Goal: Task Accomplishment & Management: Use online tool/utility

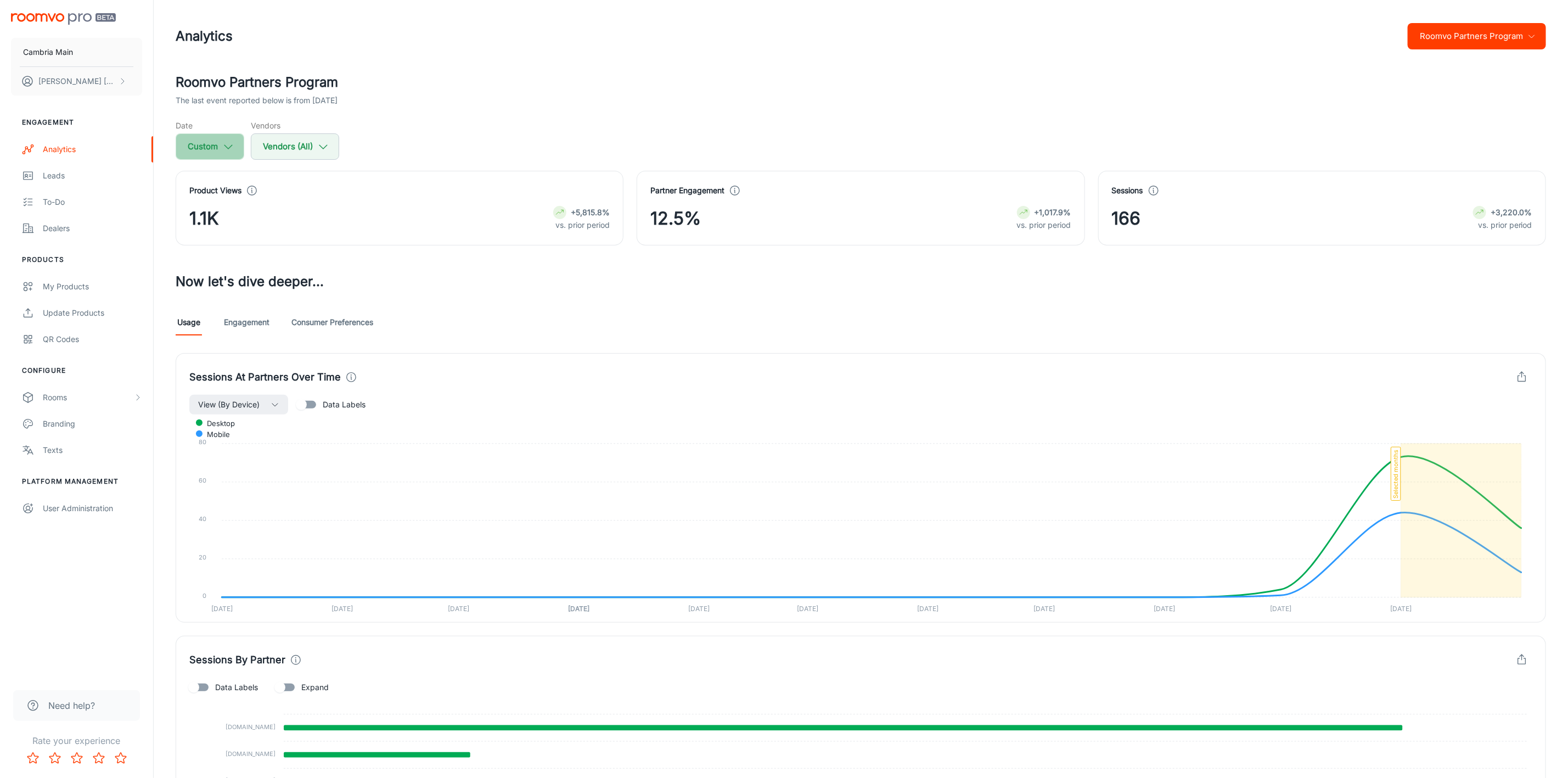
click at [194, 142] on button "Custom" at bounding box center [210, 146] width 68 height 26
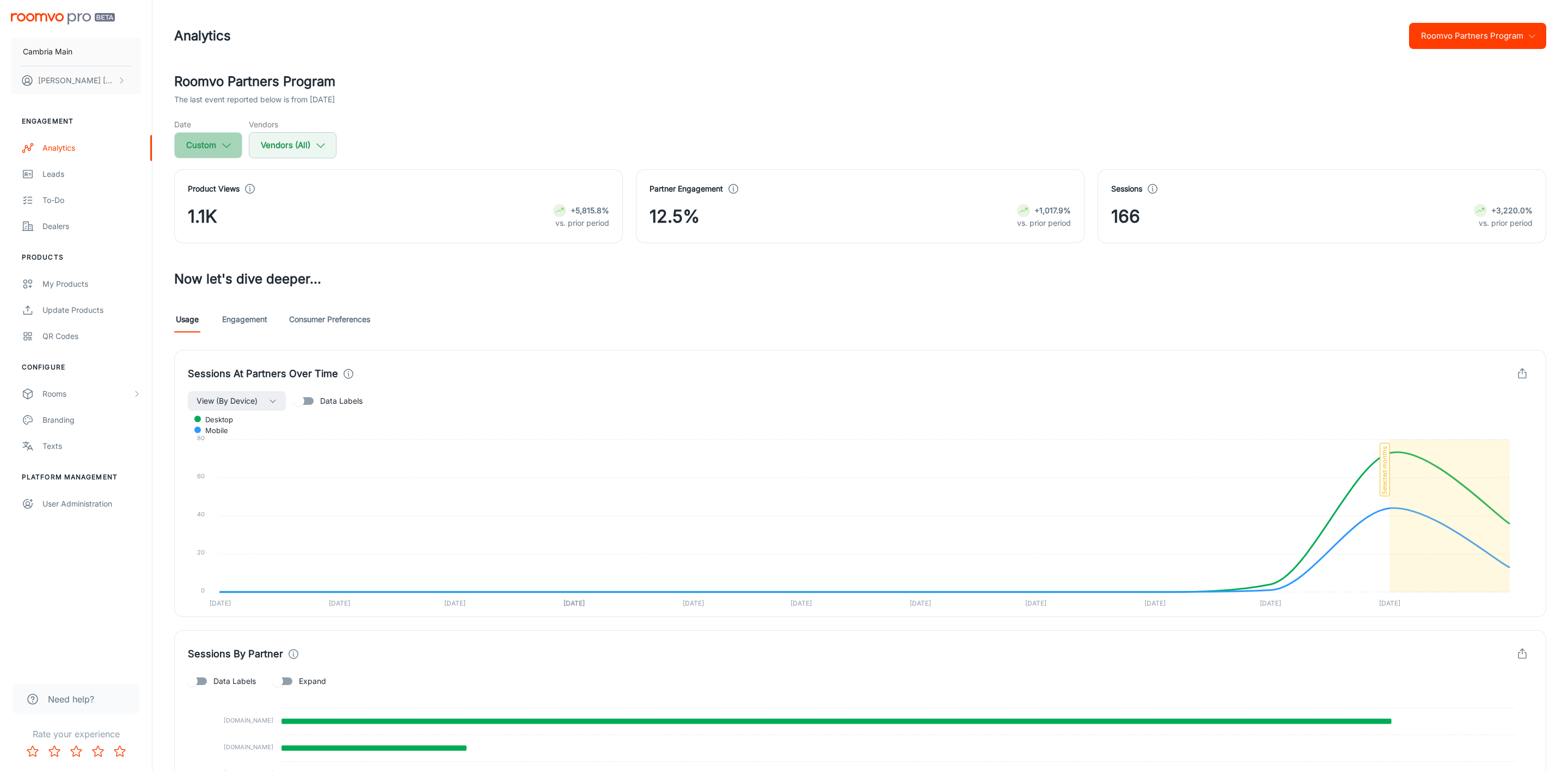
select select "7"
select select "2025"
select select "8"
select select "2025"
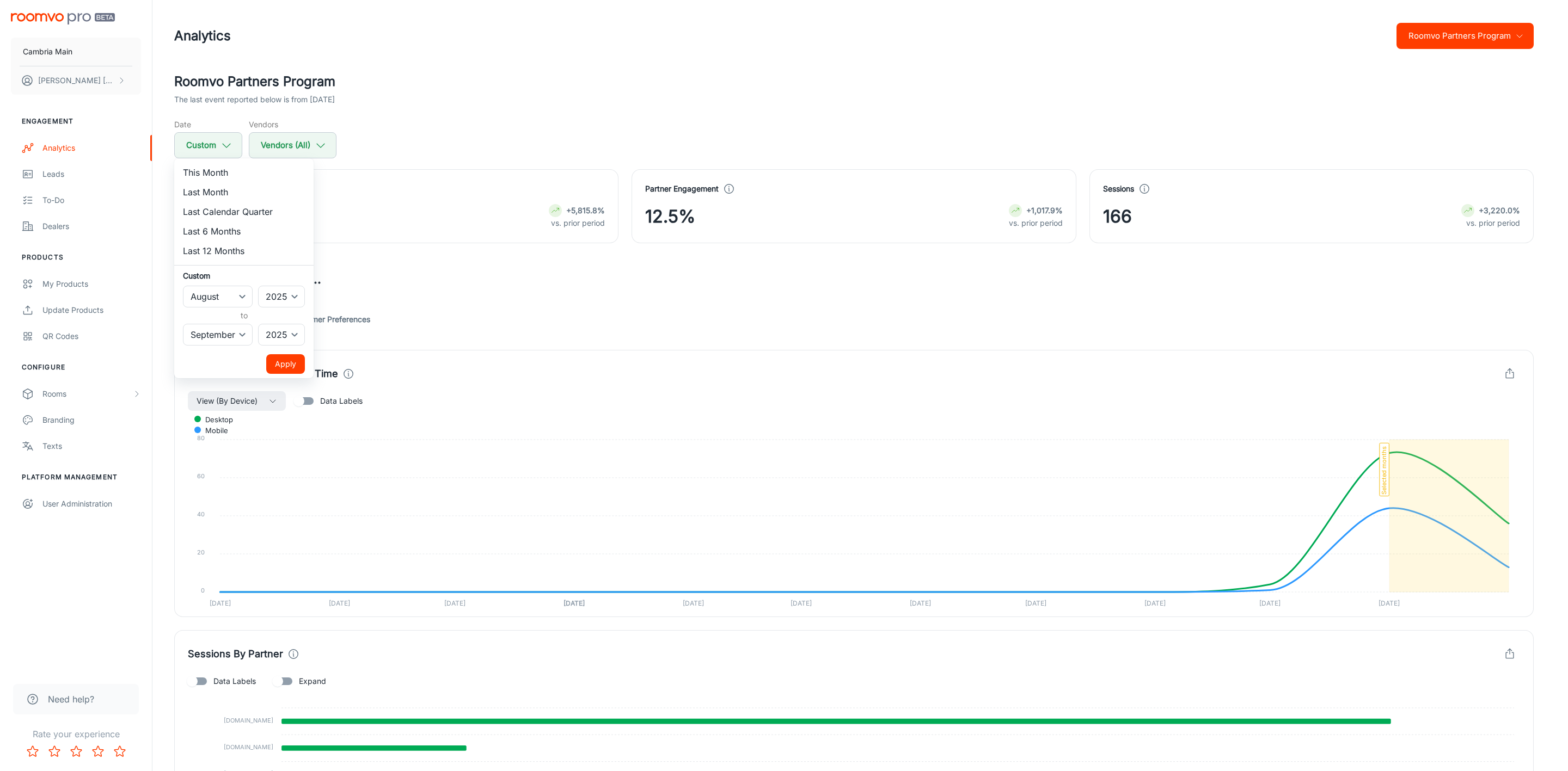
click at [327, 133] on div at bounding box center [784, 386] width 1568 height 771
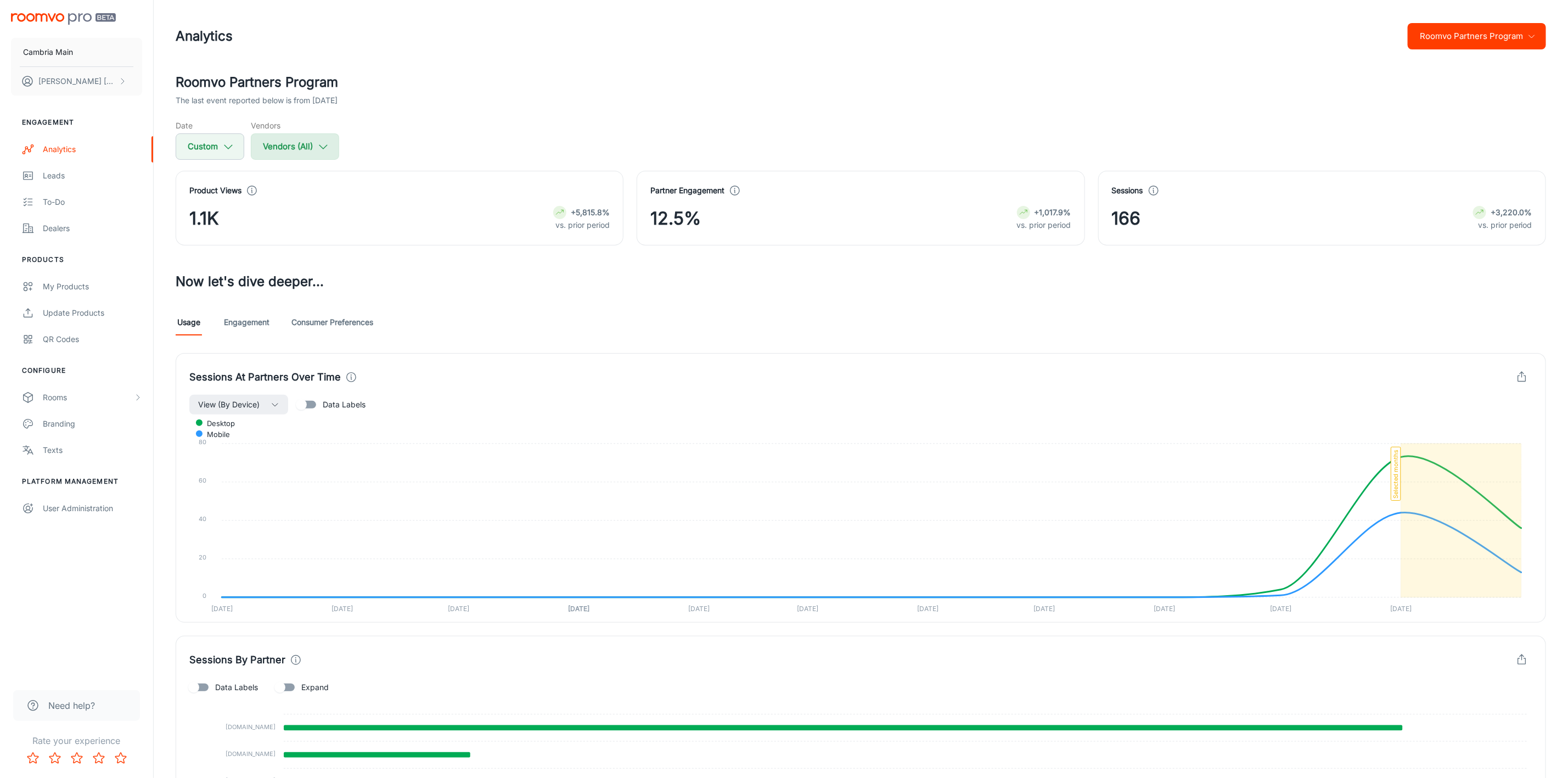
click at [321, 152] on icon "button" at bounding box center [323, 147] width 12 height 12
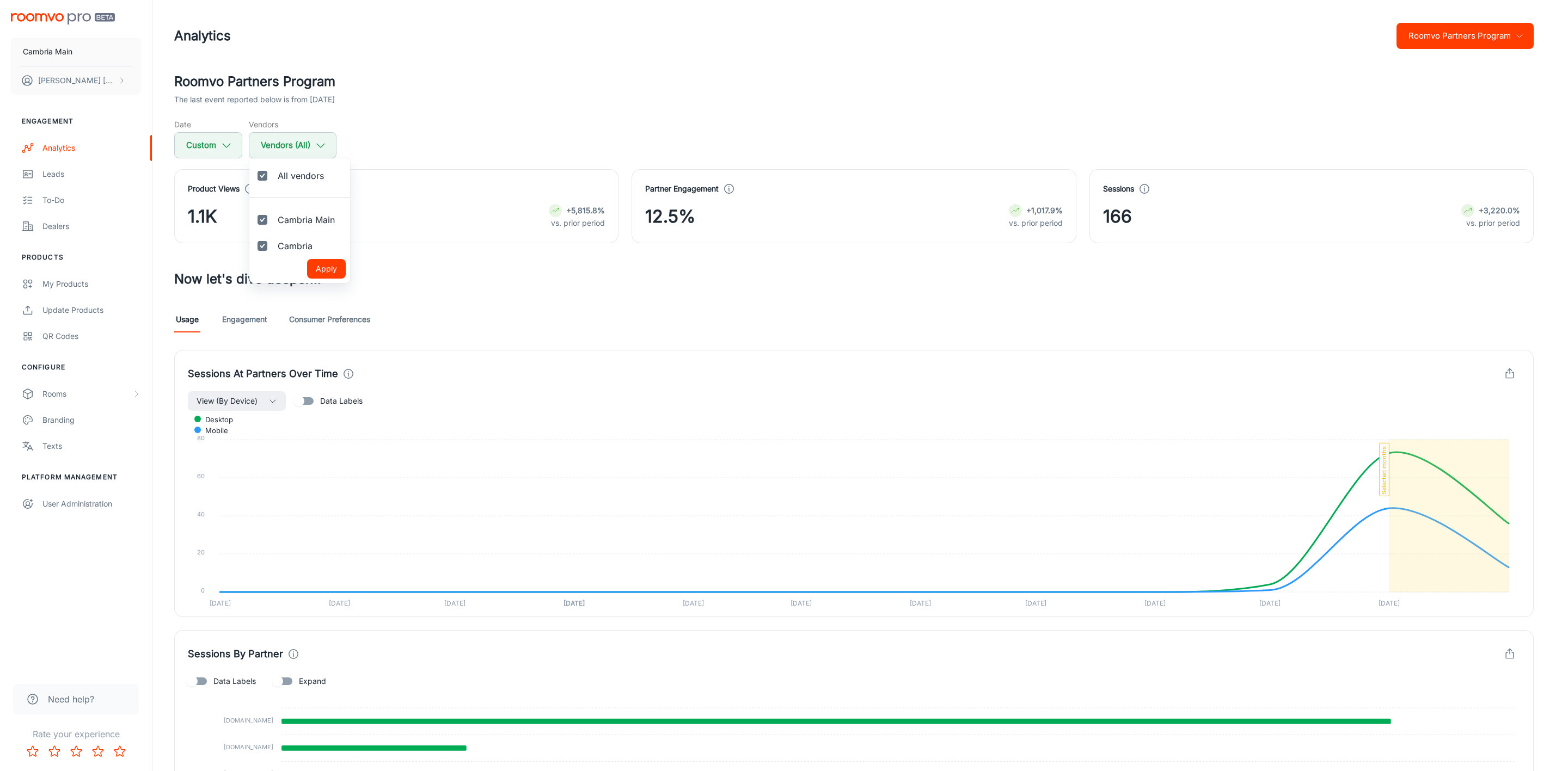
click at [322, 148] on div at bounding box center [784, 386] width 1568 height 771
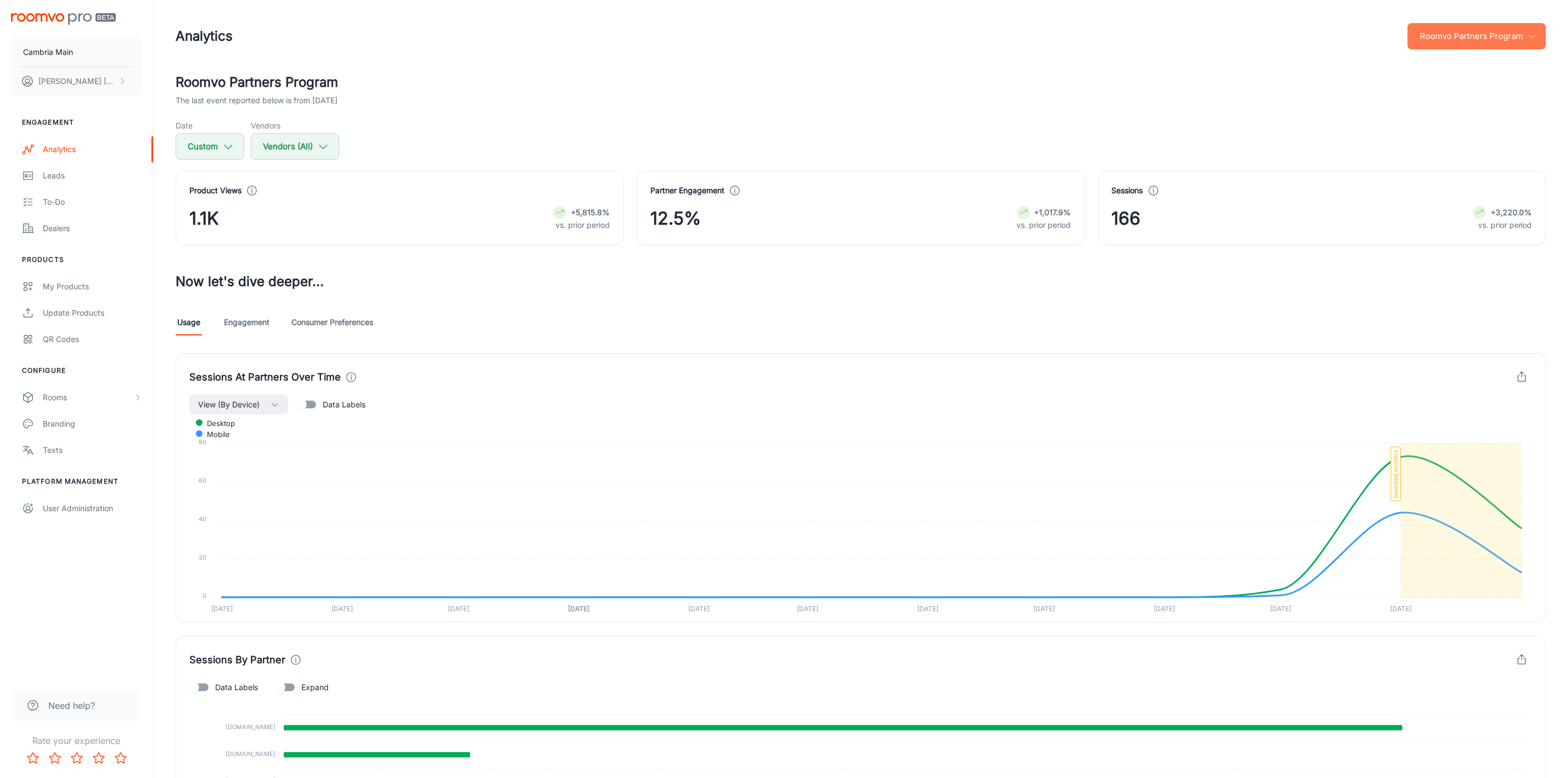
click at [1449, 38] on button "Roomvo Partners Program" at bounding box center [1477, 36] width 138 height 26
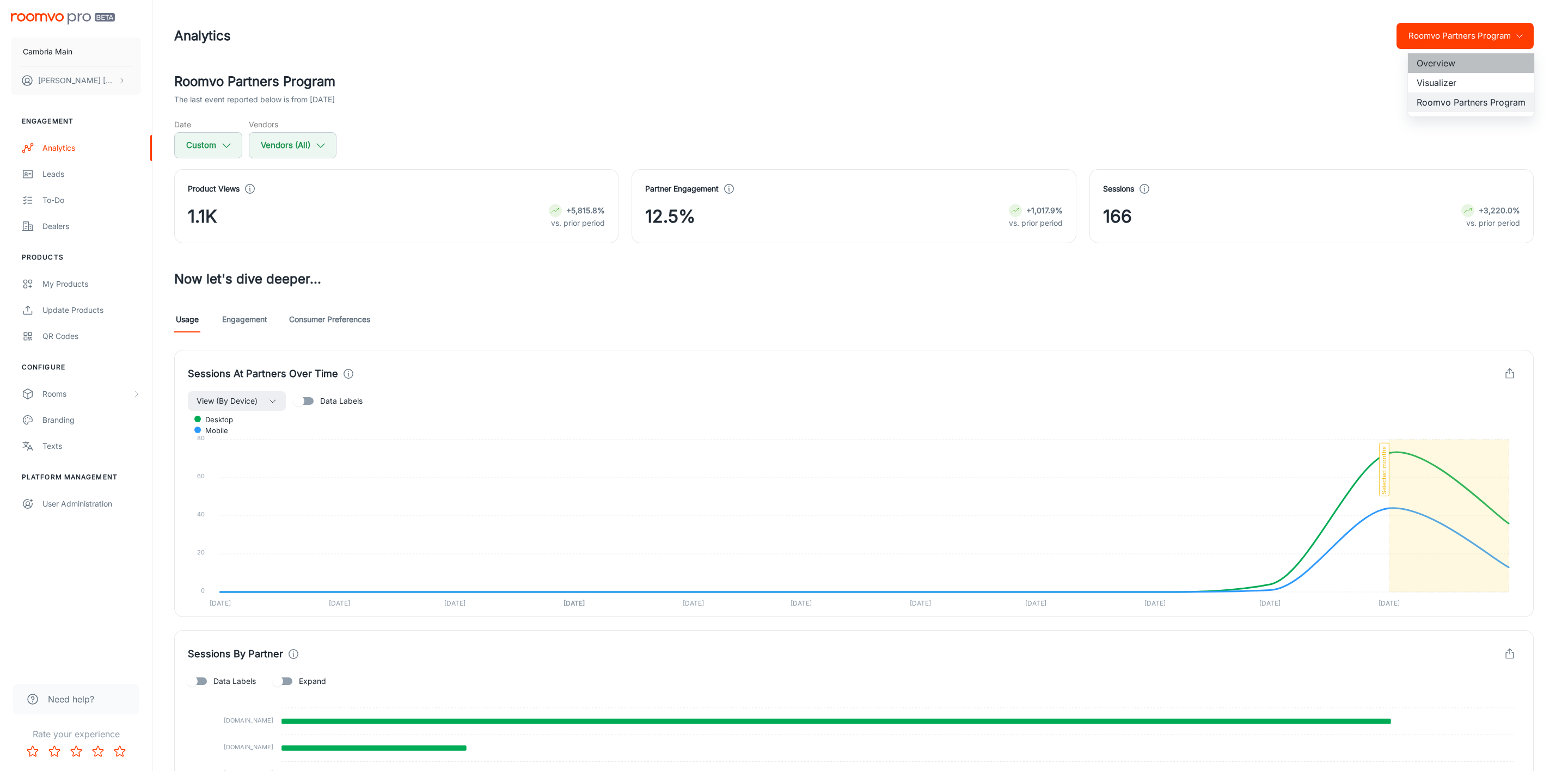
click at [1424, 61] on li "Overview" at bounding box center [1471, 63] width 126 height 20
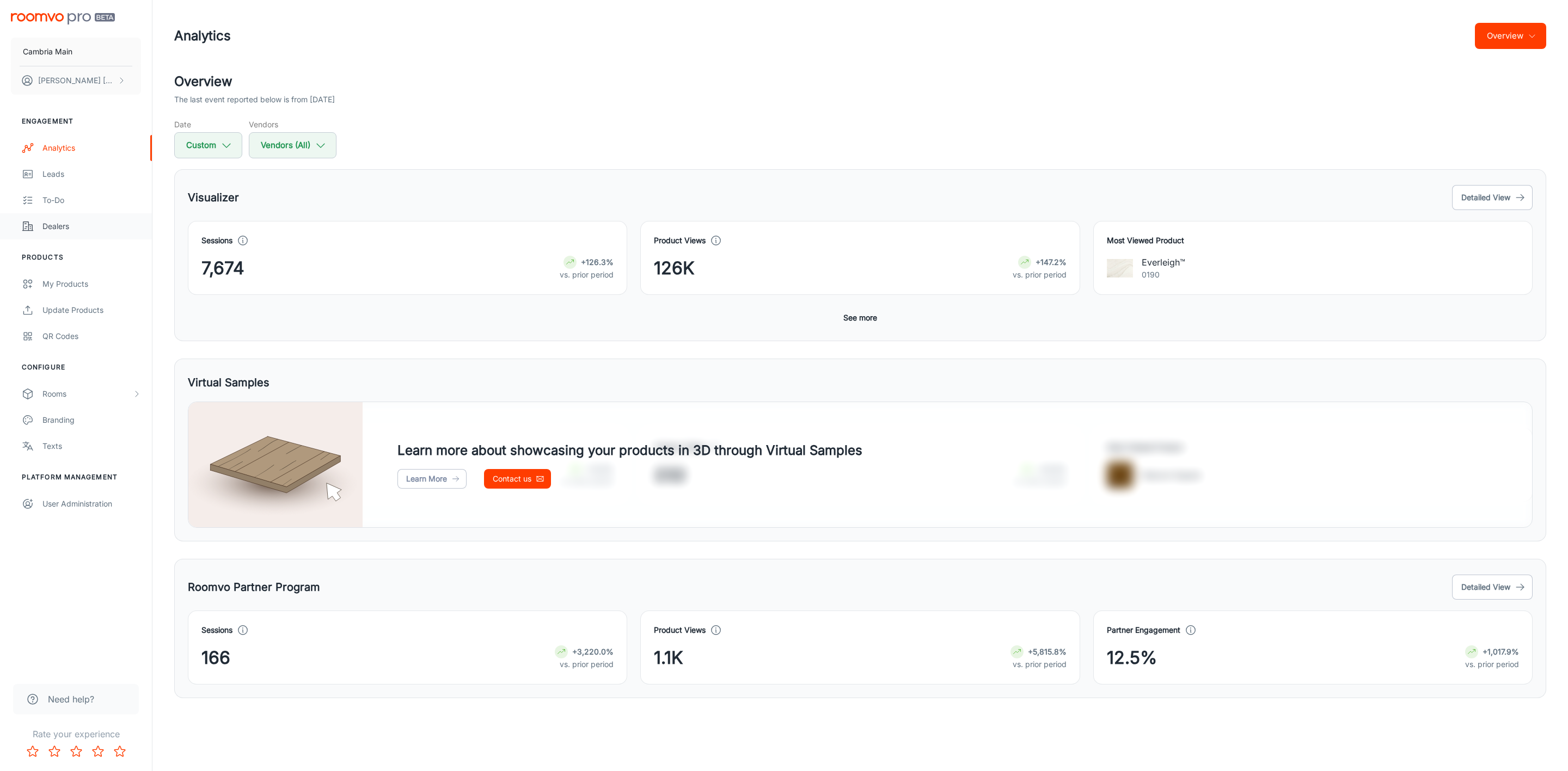
click at [59, 227] on div "Dealers" at bounding box center [92, 226] width 99 height 12
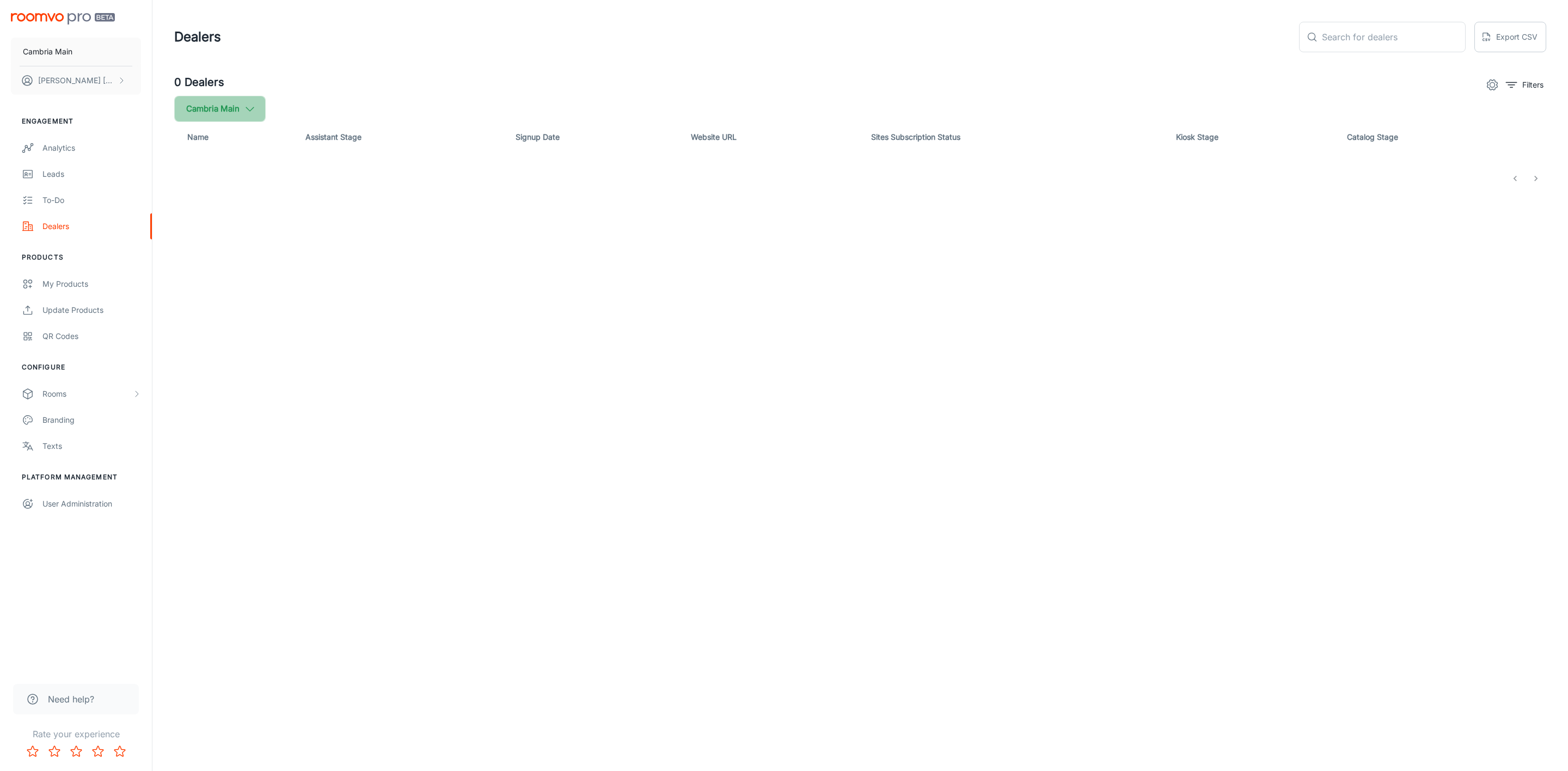
click at [261, 105] on button "Cambria Main" at bounding box center [220, 108] width 91 height 26
click at [217, 257] on span "Cambria" at bounding box center [276, 260] width 147 height 13
click at [198, 257] on input "Cambria" at bounding box center [187, 260] width 22 height 22
checkbox input "true"
click at [324, 307] on button "Apply" at bounding box center [334, 309] width 38 height 20
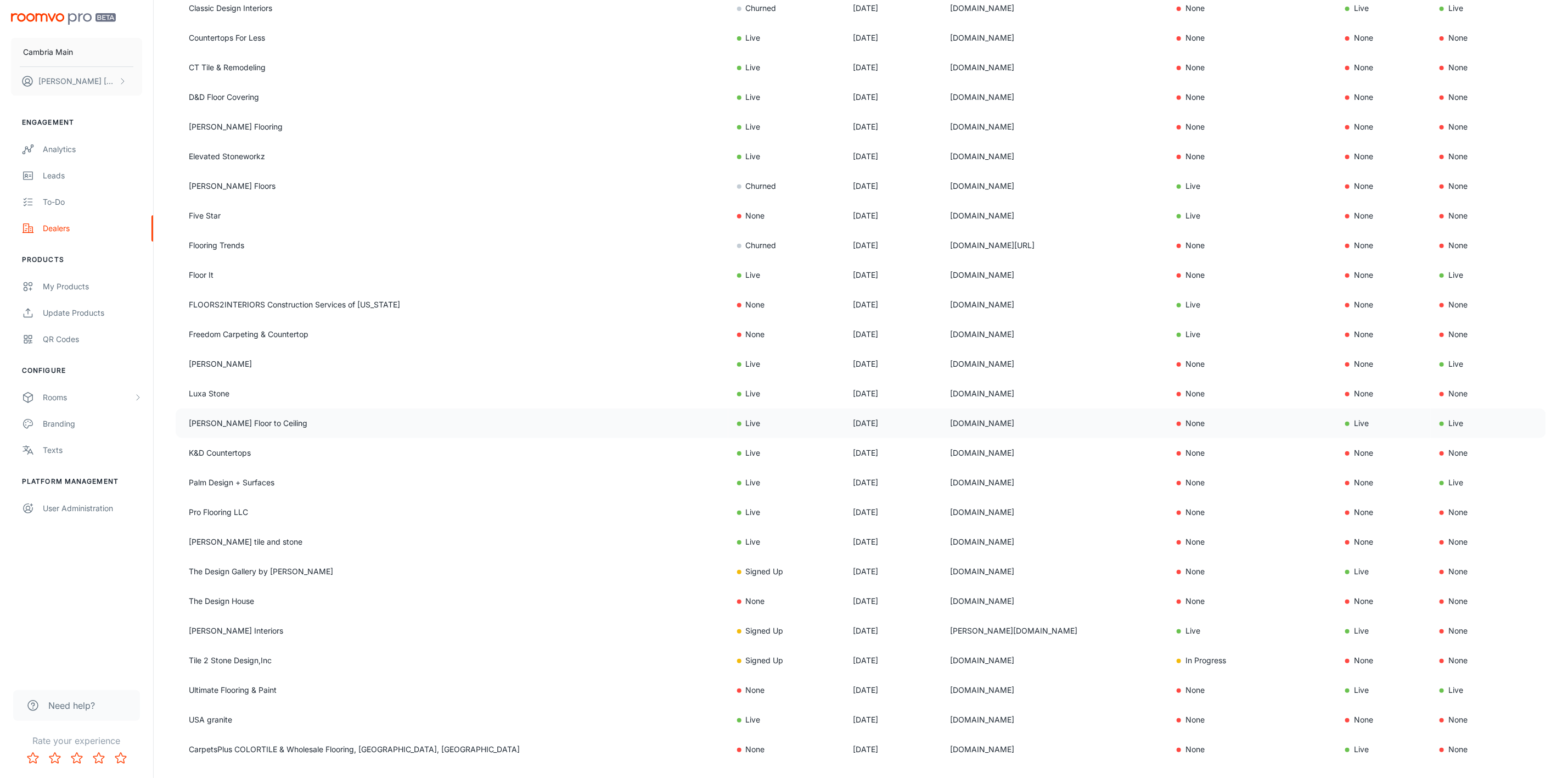
scroll to position [402, 0]
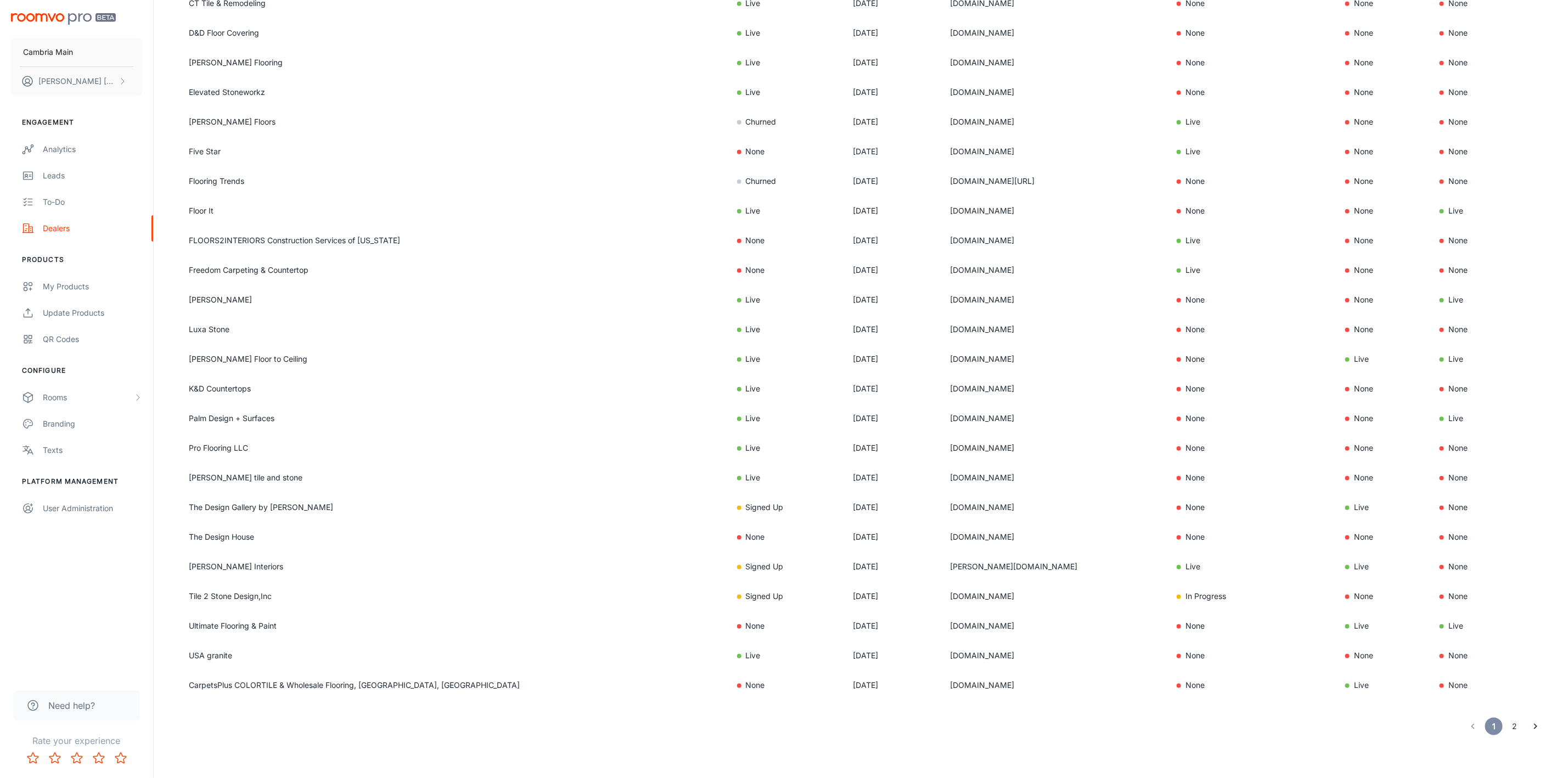
click at [1520, 723] on button "2" at bounding box center [1514, 727] width 18 height 18
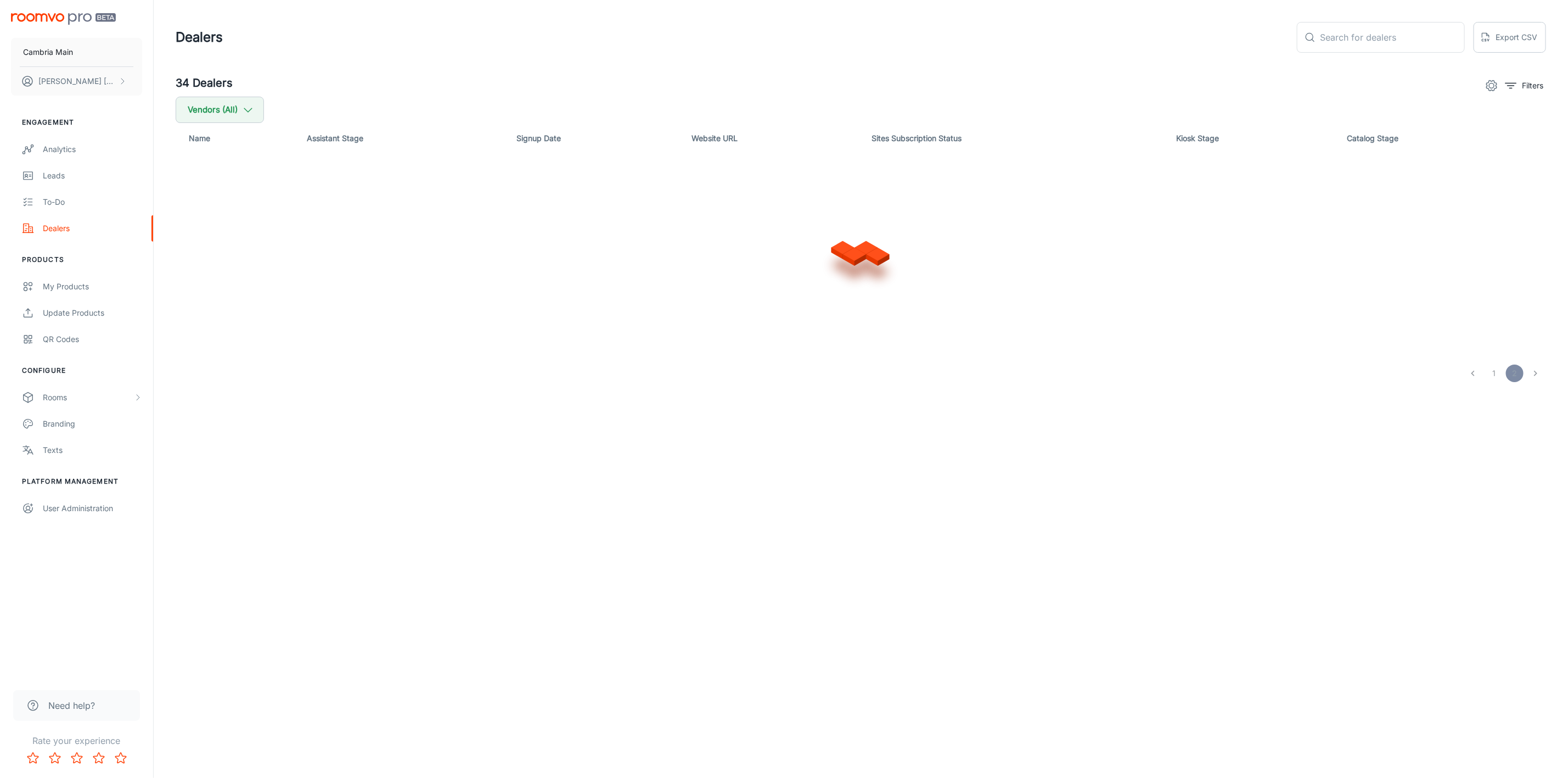
scroll to position [0, 0]
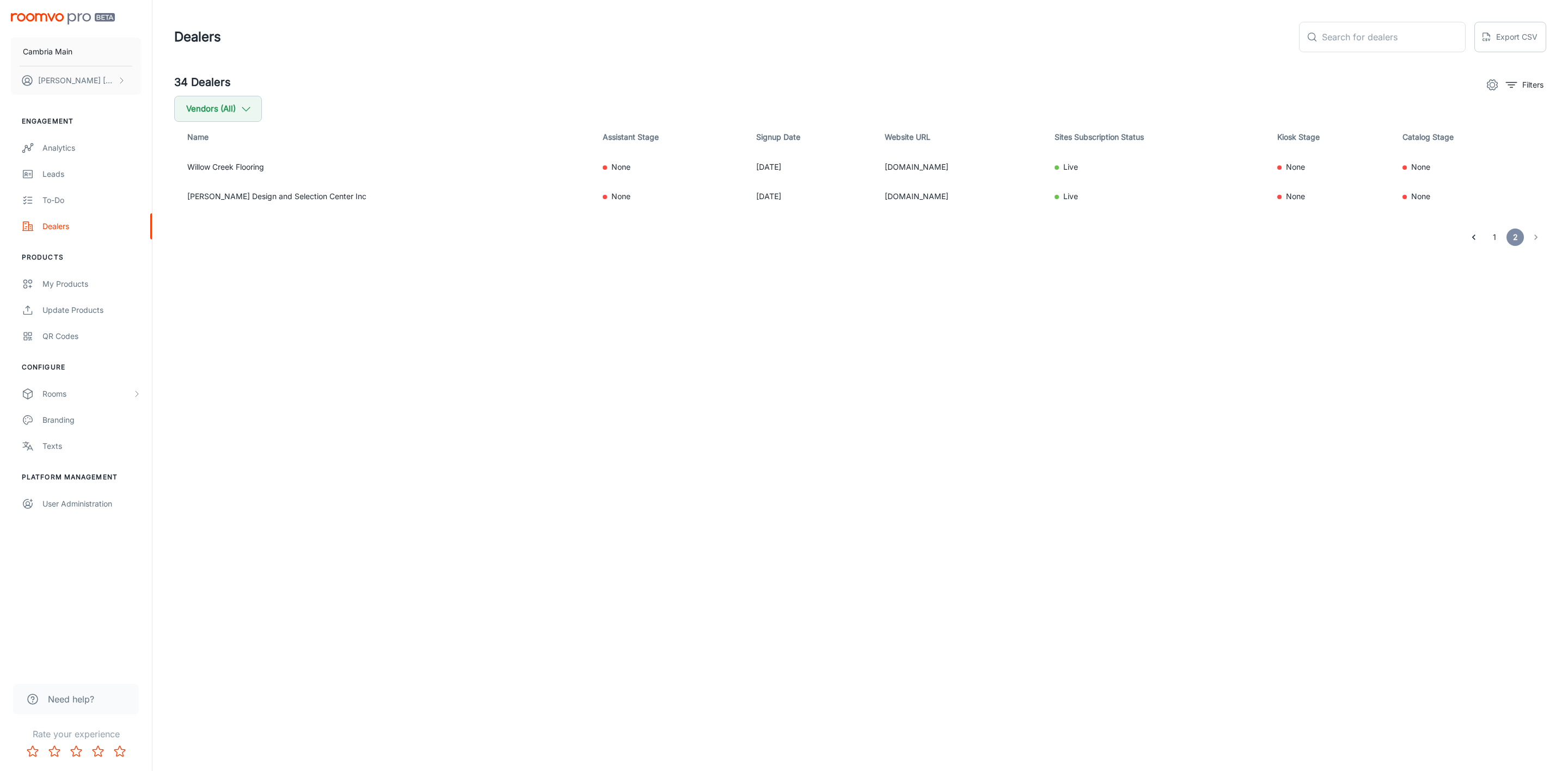
click at [1493, 237] on button "1" at bounding box center [1494, 237] width 18 height 18
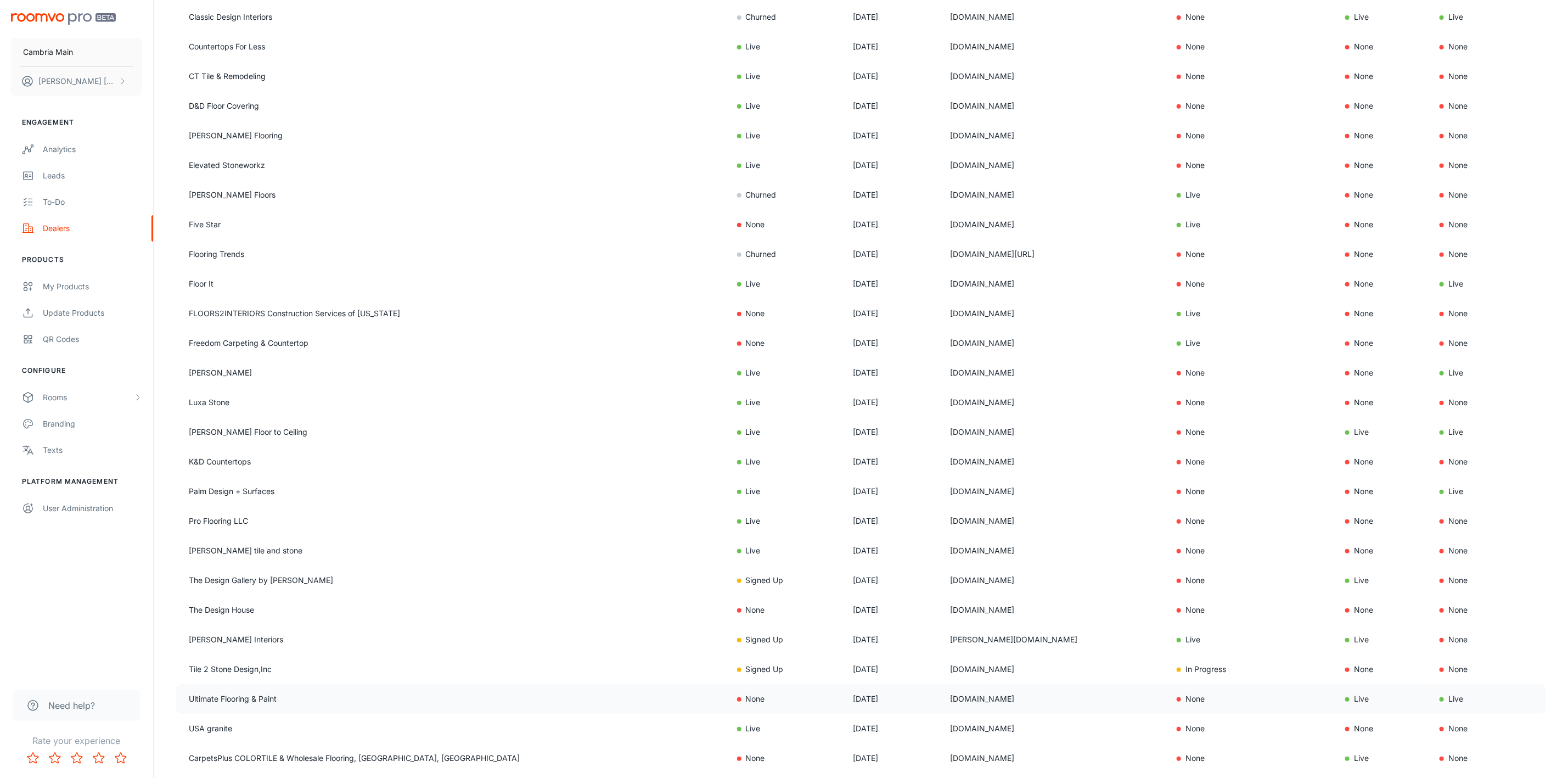
scroll to position [402, 0]
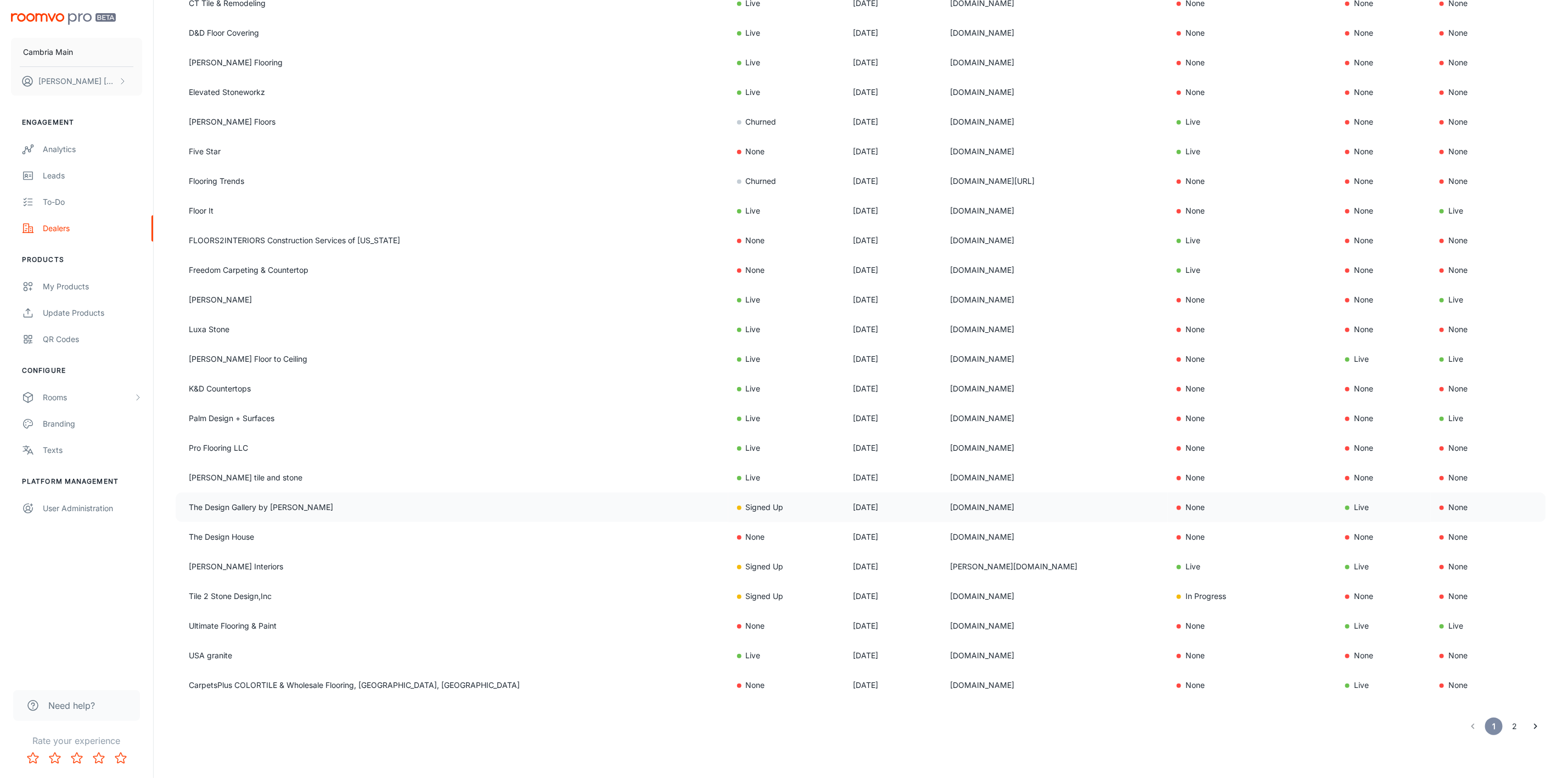
drag, startPoint x: 917, startPoint y: 506, endPoint x: 842, endPoint y: 504, distance: 75.0
click at [842, 504] on tr "The Design Gallery by [PERSON_NAME] Signed Up [DATE] [DOMAIN_NAME] None Live No…" at bounding box center [860, 507] width 1370 height 30
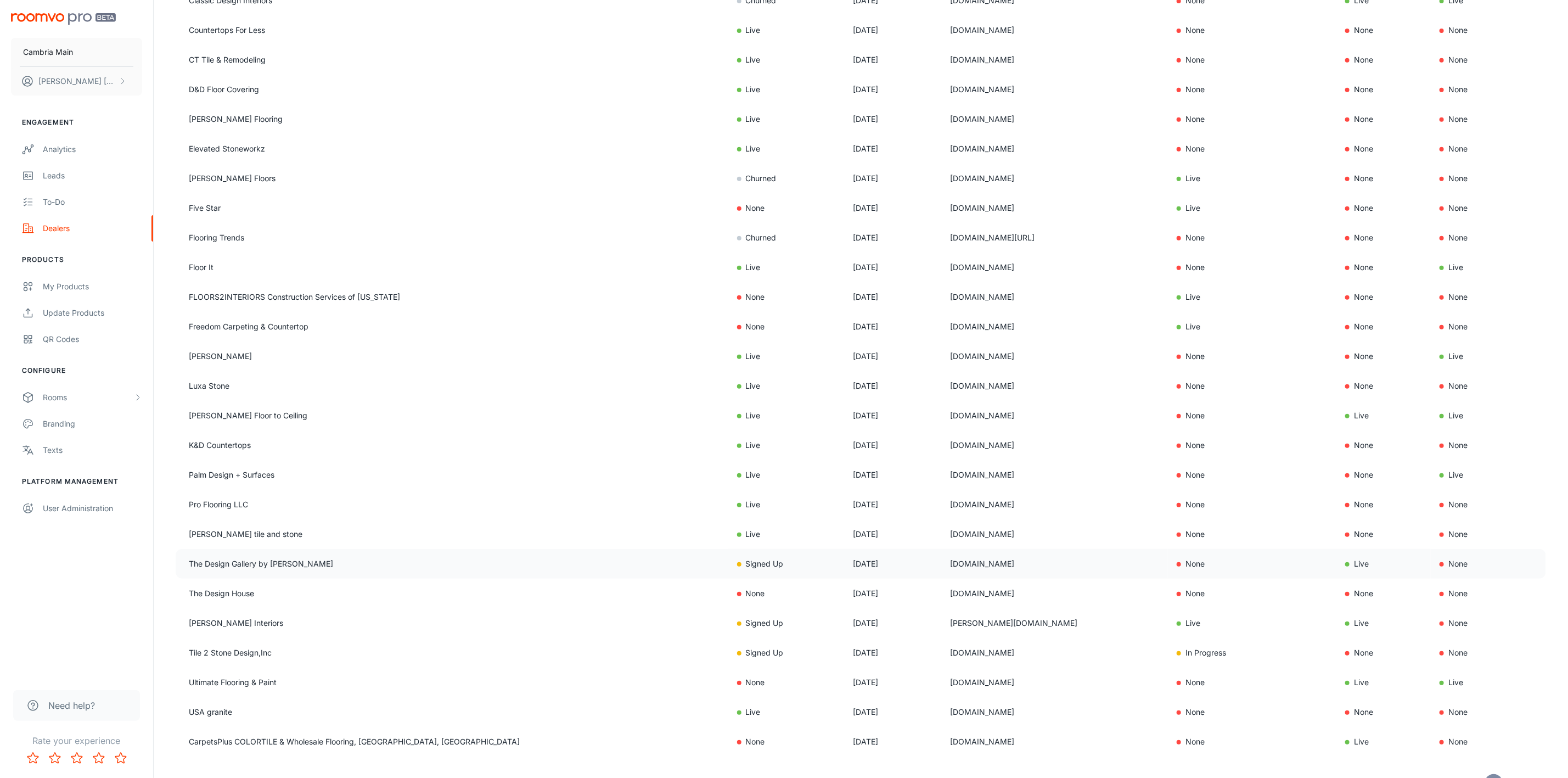
scroll to position [320, 0]
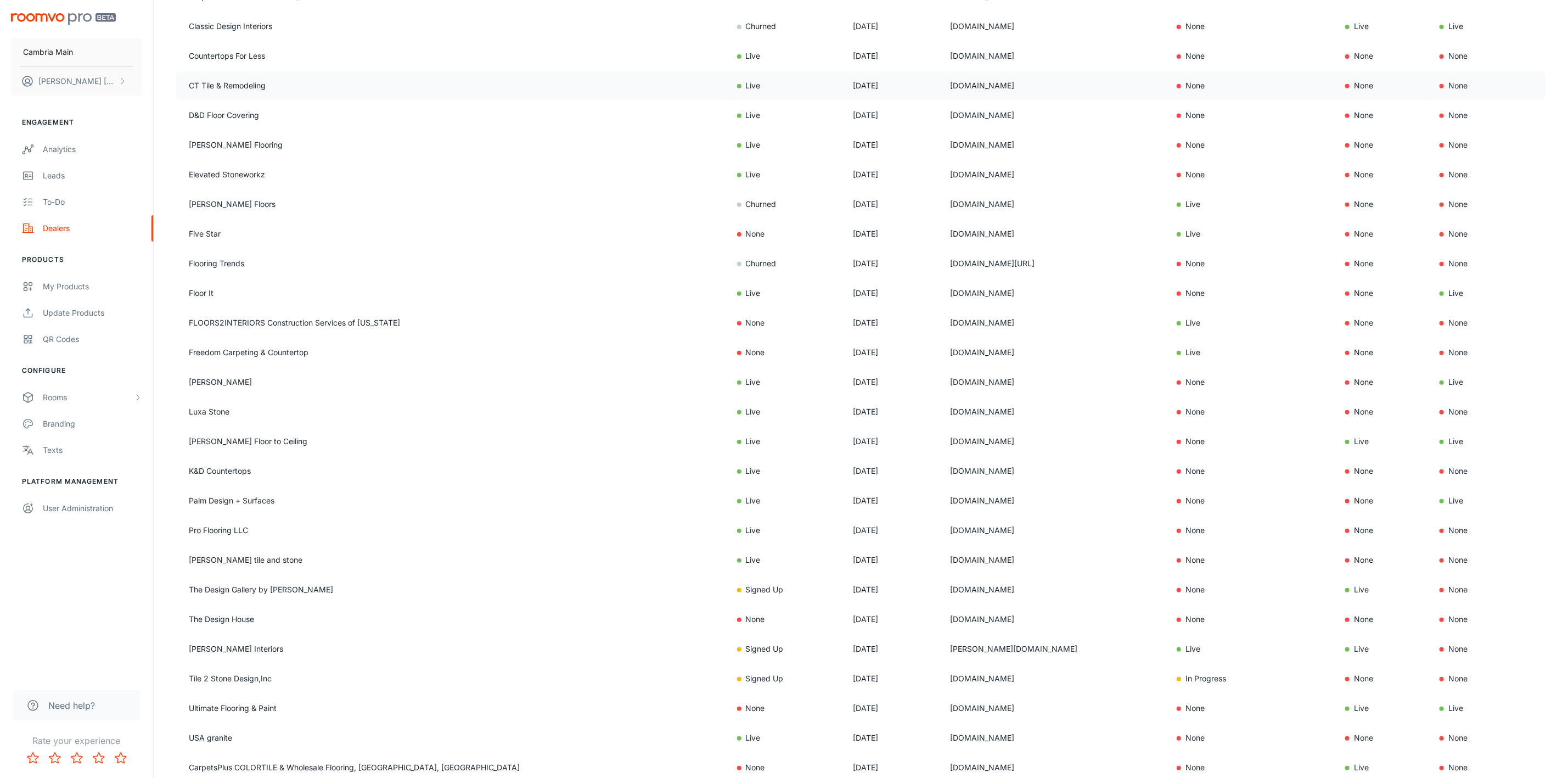
drag, startPoint x: 967, startPoint y: 87, endPoint x: 833, endPoint y: 87, distance: 134.0
click at [833, 87] on tr "CT Tile & Remodeling Live [DATE] [DOMAIN_NAME] None None None" at bounding box center [860, 86] width 1370 height 30
copy tr "[DOMAIN_NAME]"
